Goal: Task Accomplishment & Management: Manage account settings

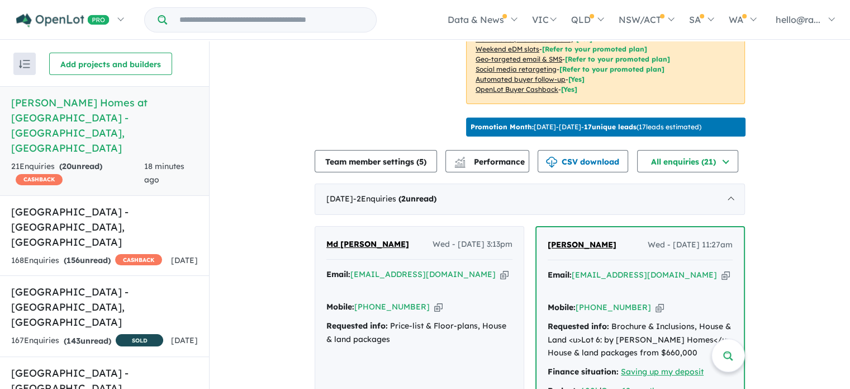
scroll to position [335, 0]
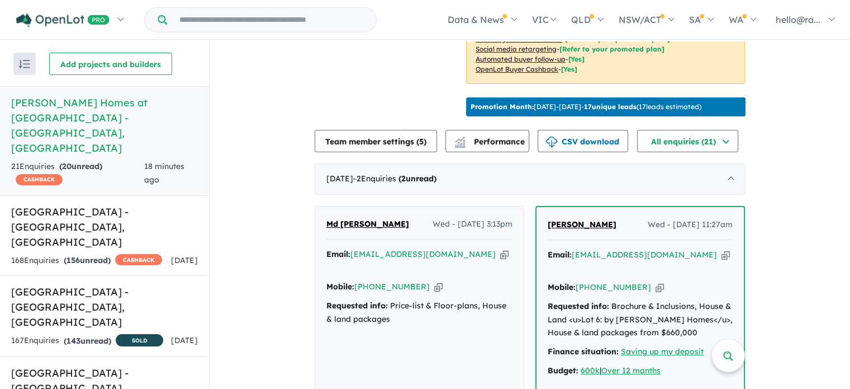
click at [500, 260] on icon "button" at bounding box center [504, 254] width 8 height 12
click at [722, 261] on icon "button" at bounding box center [726, 255] width 8 height 12
drag, startPoint x: 640, startPoint y: 283, endPoint x: 587, endPoint y: 206, distance: 93.7
click at [656, 283] on icon "button" at bounding box center [660, 287] width 8 height 12
drag, startPoint x: 618, startPoint y: 231, endPoint x: 536, endPoint y: 228, distance: 82.2
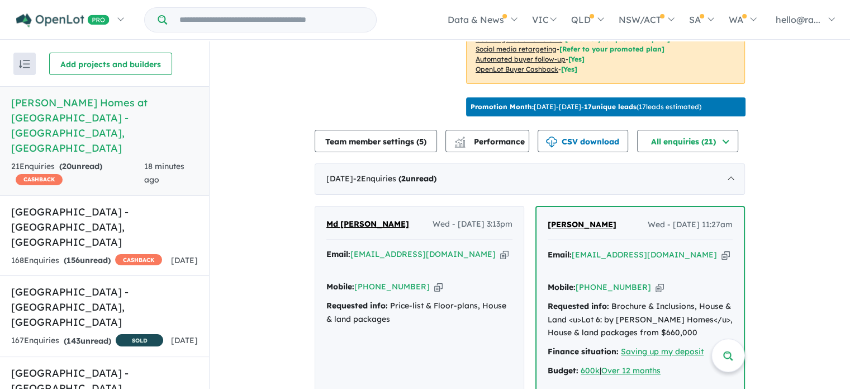
click at [537, 228] on div "[PERSON_NAME] Wed - [DATE] 11:27am Email: [EMAIL_ADDRESS][DOMAIN_NAME] Copied! …" at bounding box center [640, 318] width 207 height 223
copy span "[PERSON_NAME]"
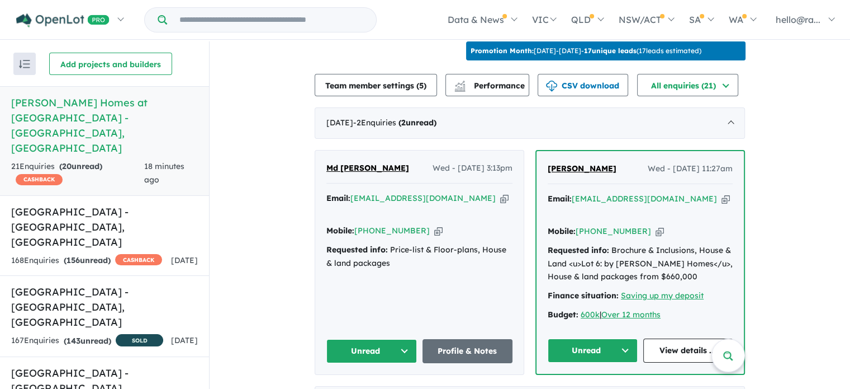
scroll to position [447, 0]
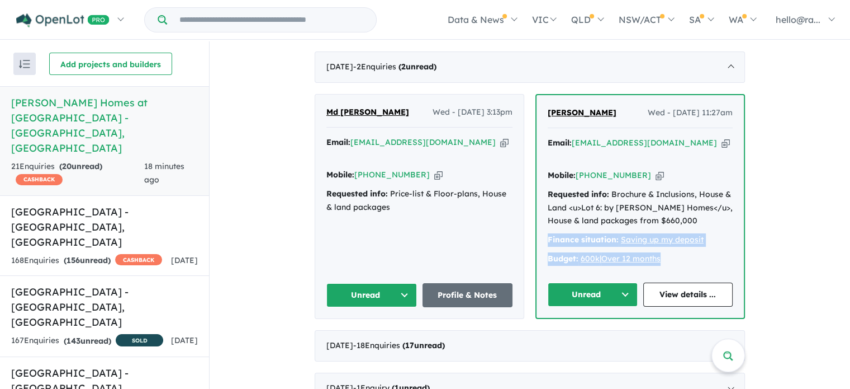
drag, startPoint x: 543, startPoint y: 235, endPoint x: 696, endPoint y: 259, distance: 154.4
click at [696, 259] on div "[PERSON_NAME] Wed - [DATE] 11:27am Email: [EMAIL_ADDRESS][DOMAIN_NAME] Copied! …" at bounding box center [640, 206] width 207 height 223
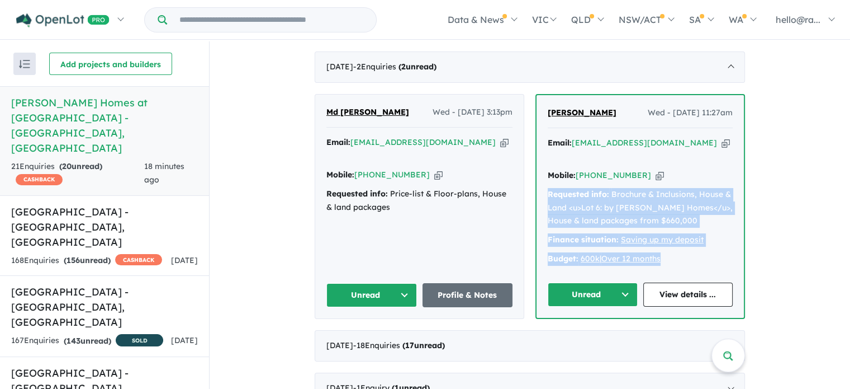
drag, startPoint x: 542, startPoint y: 190, endPoint x: 693, endPoint y: 249, distance: 162.2
click at [693, 249] on div "[PERSON_NAME] Wed - [DATE] 11:27am Email: [EMAIL_ADDRESS][DOMAIN_NAME] Copied! …" at bounding box center [640, 206] width 207 height 223
copy div "Requested info: Brochure & Inclusions, House & Land <u>Lot 6: by [PERSON_NAME] …"
click at [500, 148] on icon "button" at bounding box center [504, 142] width 8 height 12
copy div "Requested info: Brochure & Inclusions, House & Land <u>Lot 6: by [PERSON_NAME] …"
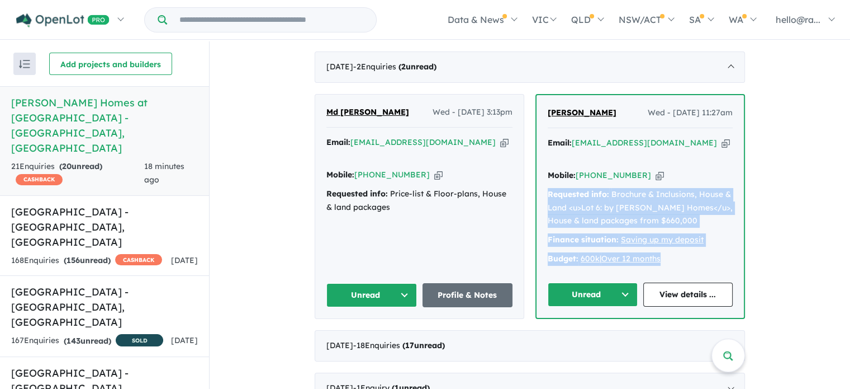
click at [434, 172] on icon "button" at bounding box center [438, 175] width 8 height 12
copy div "Requested info: Brochure & Inclusions, House & Land <u>Lot 6: by [PERSON_NAME] …"
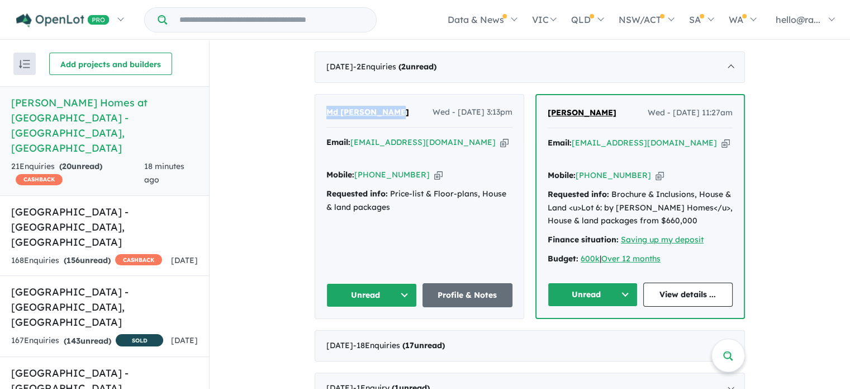
drag, startPoint x: 399, startPoint y: 122, endPoint x: 311, endPoint y: 119, distance: 87.9
click at [311, 119] on div "View 7 projects in your account [PERSON_NAME] Homes at [GEOGRAPHIC_DATA] - [GEO…" at bounding box center [530, 4] width 641 height 820
copy span "Md [PERSON_NAME]"
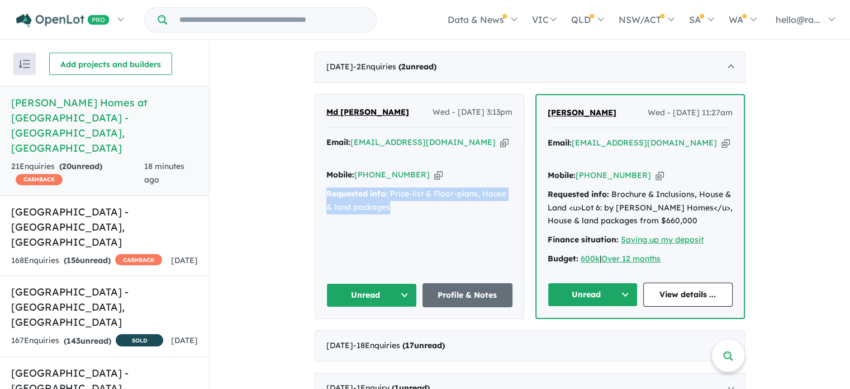
drag, startPoint x: 391, startPoint y: 208, endPoint x: 304, endPoint y: 195, distance: 88.3
click at [304, 195] on div "View 7 projects in your account [PERSON_NAME] Homes at [GEOGRAPHIC_DATA] - [GEO…" at bounding box center [530, 4] width 641 height 820
copy div "Requested info: Price-list & Floor-plans, House & land packages"
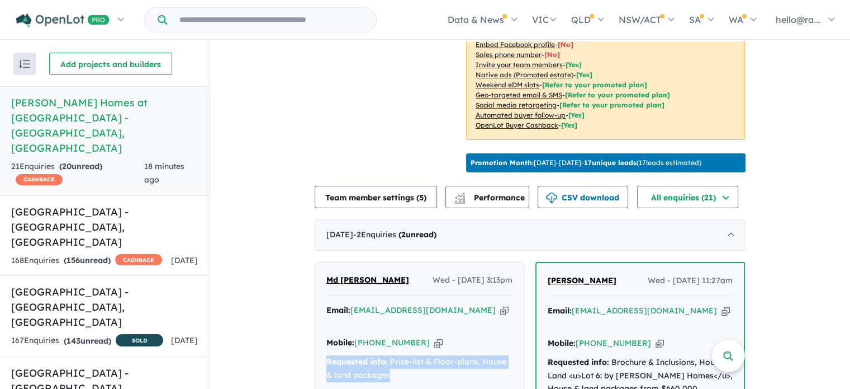
scroll to position [335, 0]
